Goal: Communication & Community: Answer question/provide support

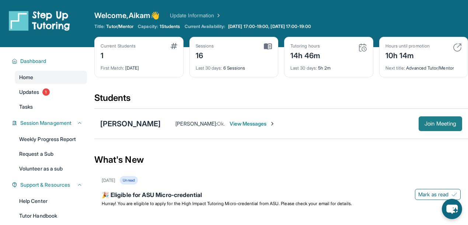
click at [427, 124] on span "Join Meeting" at bounding box center [441, 124] width 32 height 4
click at [137, 117] on div "[PERSON_NAME] [PERSON_NAME] : Ok. View Messages Join Meeting" at bounding box center [281, 124] width 374 height 30
click at [136, 122] on div "[PERSON_NAME]" at bounding box center [130, 124] width 60 height 10
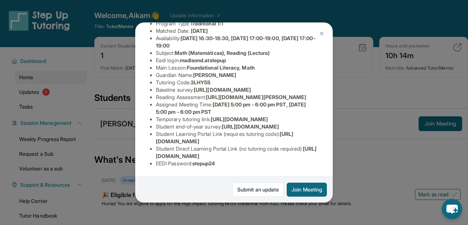
scroll to position [183, 0]
click at [209, 153] on span "[URL][DOMAIN_NAME]" at bounding box center [236, 153] width 161 height 14
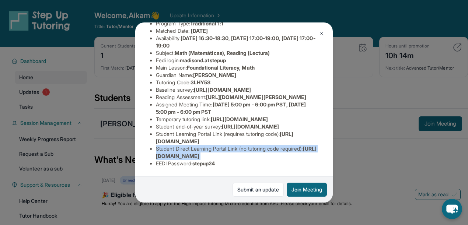
click at [209, 153] on span "[URL][DOMAIN_NAME]" at bounding box center [236, 153] width 161 height 14
click at [209, 154] on span "[URL][DOMAIN_NAME]" at bounding box center [236, 153] width 161 height 14
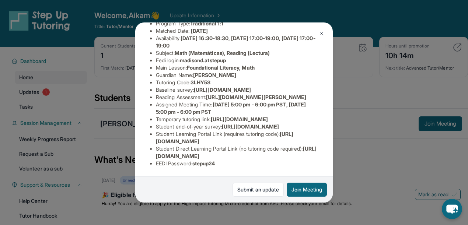
click at [210, 160] on span "stepup24" at bounding box center [203, 163] width 23 height 6
click at [211, 160] on span "stepup24" at bounding box center [203, 163] width 23 height 6
copy span "stepup24"
